Goal: Transaction & Acquisition: Purchase product/service

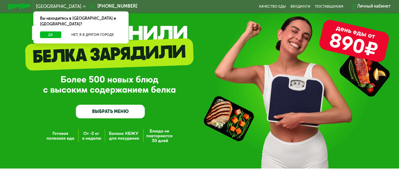
scroll to position [30, 0]
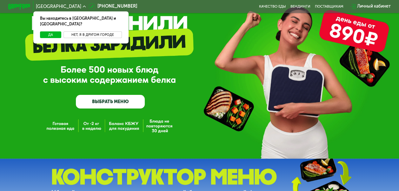
click at [72, 31] on button "Нет, я в другом городе" at bounding box center [93, 34] width 58 height 7
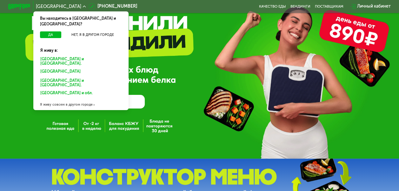
click at [52, 68] on div "Москве и обл." at bounding box center [80, 72] width 86 height 9
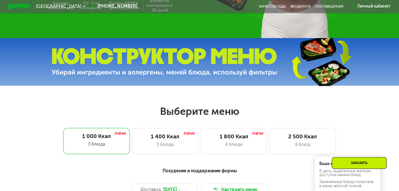
scroll to position [191, 0]
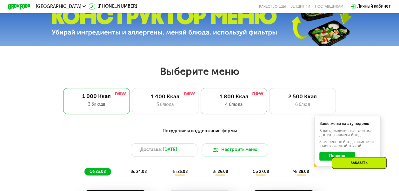
click at [234, 104] on div "4 блюда" at bounding box center [233, 105] width 55 height 7
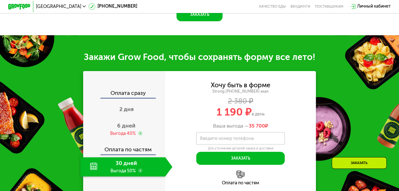
scroll to position [572, 0]
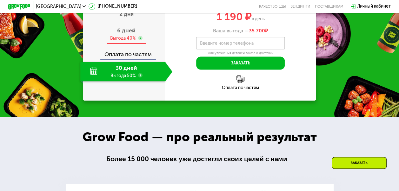
click at [127, 41] on div "Выгода 40%" at bounding box center [123, 38] width 26 height 6
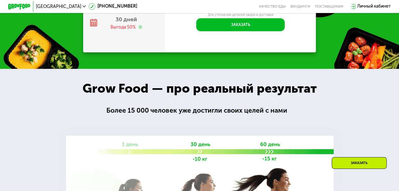
scroll to position [635, 0]
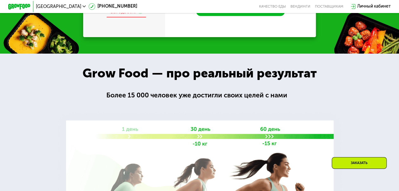
click at [123, 15] on div "Выгода 50%" at bounding box center [122, 12] width 25 height 6
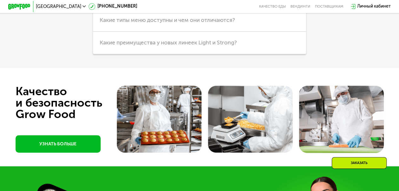
scroll to position [1397, 0]
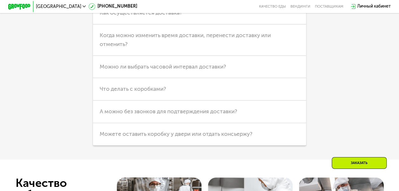
scroll to position [1429, 0]
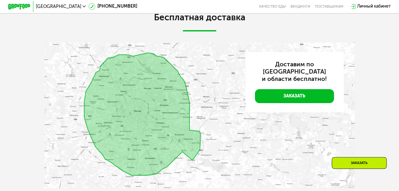
scroll to position [1207, 0]
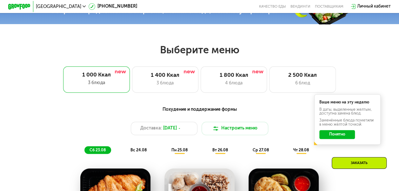
scroll to position [222, 0]
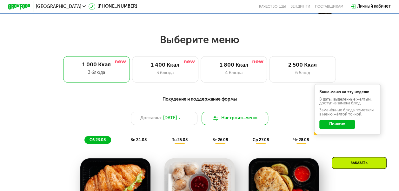
click at [229, 123] on button "Настроить меню" at bounding box center [235, 118] width 67 height 13
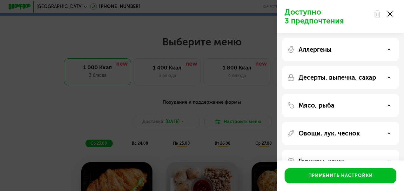
click at [307, 46] on p "Аллергены" at bounding box center [314, 50] width 33 height 8
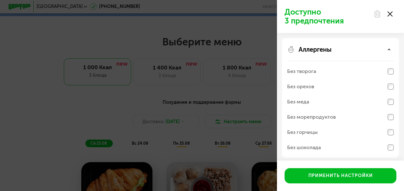
click at [252, 116] on div "Доступно 3 предпочтения Аллергены Без творога Без орехов Без меда Без морепроду…" at bounding box center [202, 95] width 404 height 191
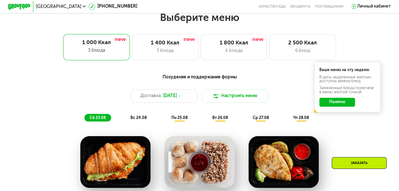
scroll to position [254, 0]
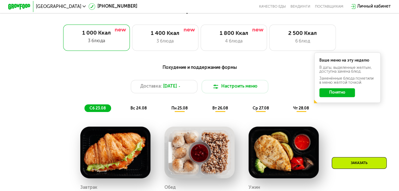
click at [182, 116] on div "Похудение и поддержание формы Доставка: 22 авг, пт Настроить меню сб 23.08 вс 2…" at bounding box center [199, 88] width 335 height 55
click at [191, 91] on div "Доставка: 22 авг, пт" at bounding box center [164, 86] width 67 height 13
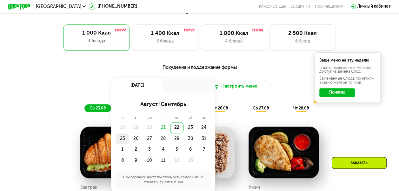
click at [129, 143] on div "25" at bounding box center [136, 138] width 14 height 11
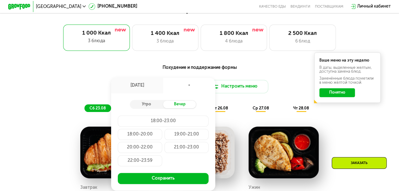
click at [164, 136] on div "18:00-20:00" at bounding box center [186, 134] width 44 height 11
click at [182, 106] on div "Вечер" at bounding box center [179, 105] width 33 height 8
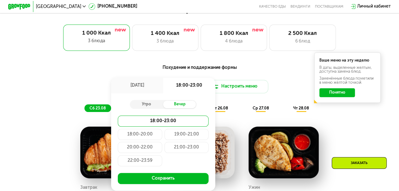
click at [162, 142] on div "19:00-21:00" at bounding box center [140, 147] width 44 height 11
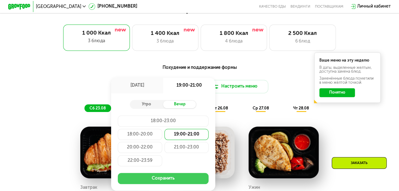
click at [168, 181] on button "Сохранить" at bounding box center [163, 178] width 91 height 11
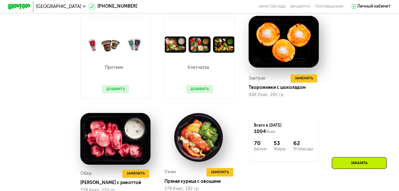
scroll to position [286, 0]
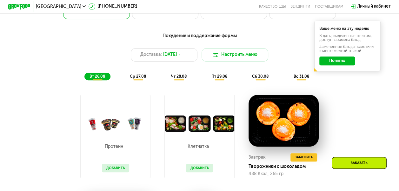
click at [136, 84] on div "Похудение и поддержание формы Доставка: 25 авг, пн Настроить меню вт 26.08 ср 2…" at bounding box center [199, 56] width 335 height 55
click at [166, 76] on div "ср 27.08" at bounding box center [179, 77] width 26 height 8
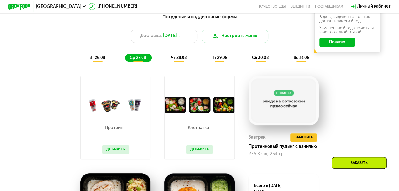
scroll to position [254, 0]
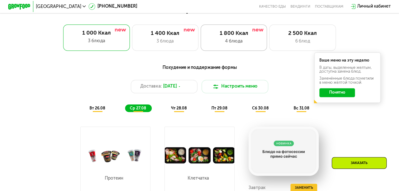
click at [269, 49] on div "1 800 Ккал 4 блюда" at bounding box center [302, 37] width 67 height 27
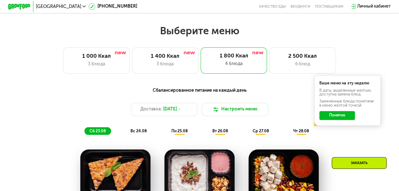
scroll to position [191, 0]
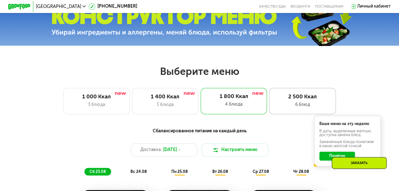
click at [300, 104] on div "2 500 Ккал 6 блюд" at bounding box center [302, 101] width 67 height 27
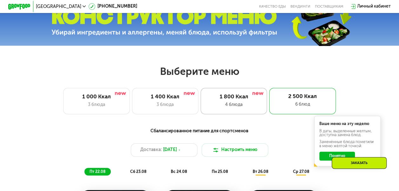
drag, startPoint x: 217, startPoint y: 114, endPoint x: 221, endPoint y: 113, distance: 4.0
click at [269, 113] on div "1 800 Ккал 4 блюда" at bounding box center [302, 101] width 67 height 27
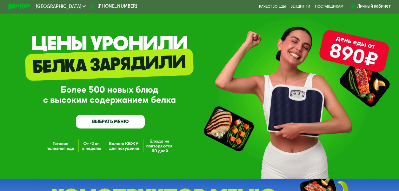
scroll to position [0, 0]
